Goal: Information Seeking & Learning: Find specific fact

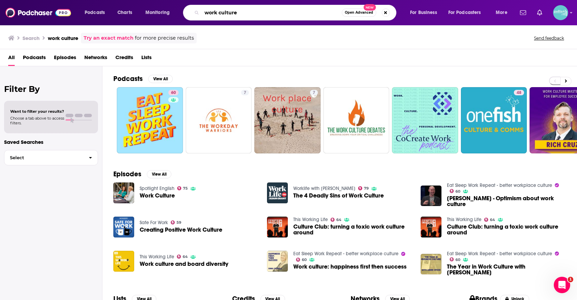
click at [294, 15] on input "work culture" at bounding box center [272, 12] width 140 height 11
paste input "Minimalist Moms"
type input "Minimalist Moms"
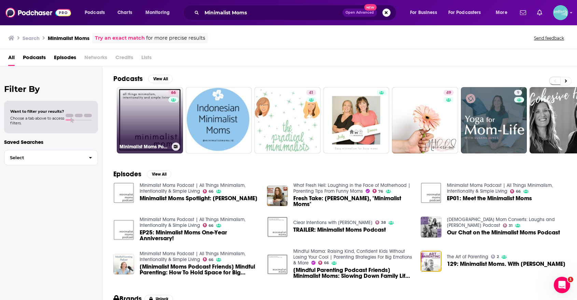
click at [156, 108] on link "66 Minimalist Moms Podcast | All Things Minimalism, Intentionality & Simple Liv…" at bounding box center [150, 120] width 66 height 66
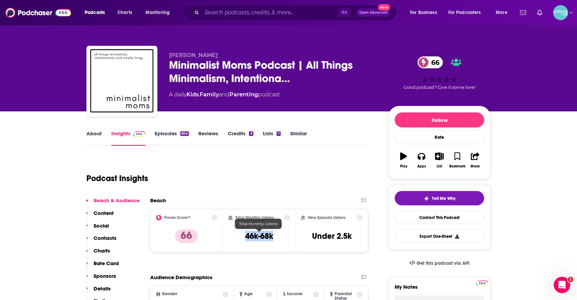
drag, startPoint x: 276, startPoint y: 237, endPoint x: 235, endPoint y: 237, distance: 40.3
click at [235, 237] on div "Total Monthly Listens 46k-68k" at bounding box center [259, 230] width 62 height 31
copy h3 "46k-68k"
